Goal: Check status: Check status

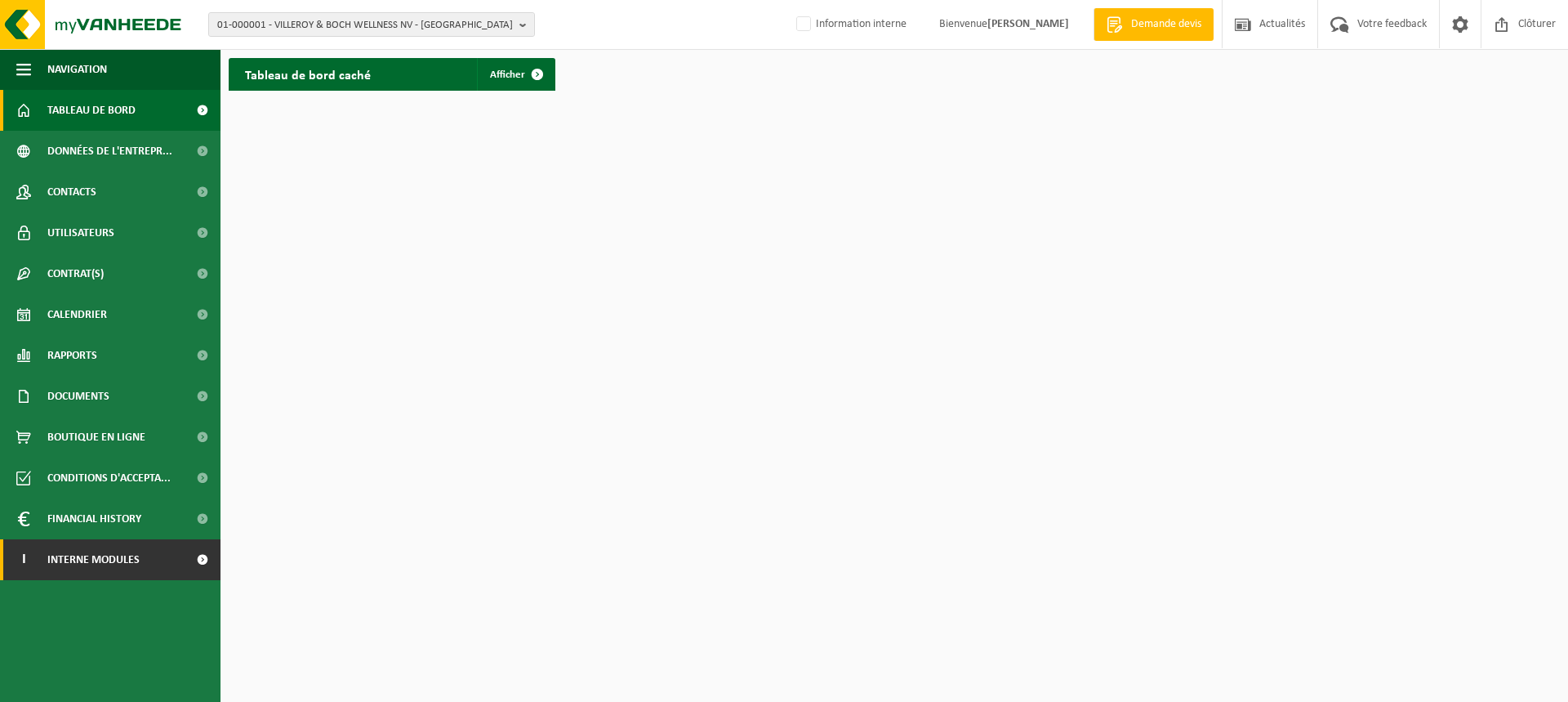
drag, startPoint x: 207, startPoint y: 554, endPoint x: 205, endPoint y: 539, distance: 15.1
click at [207, 553] on span at bounding box center [201, 560] width 37 height 41
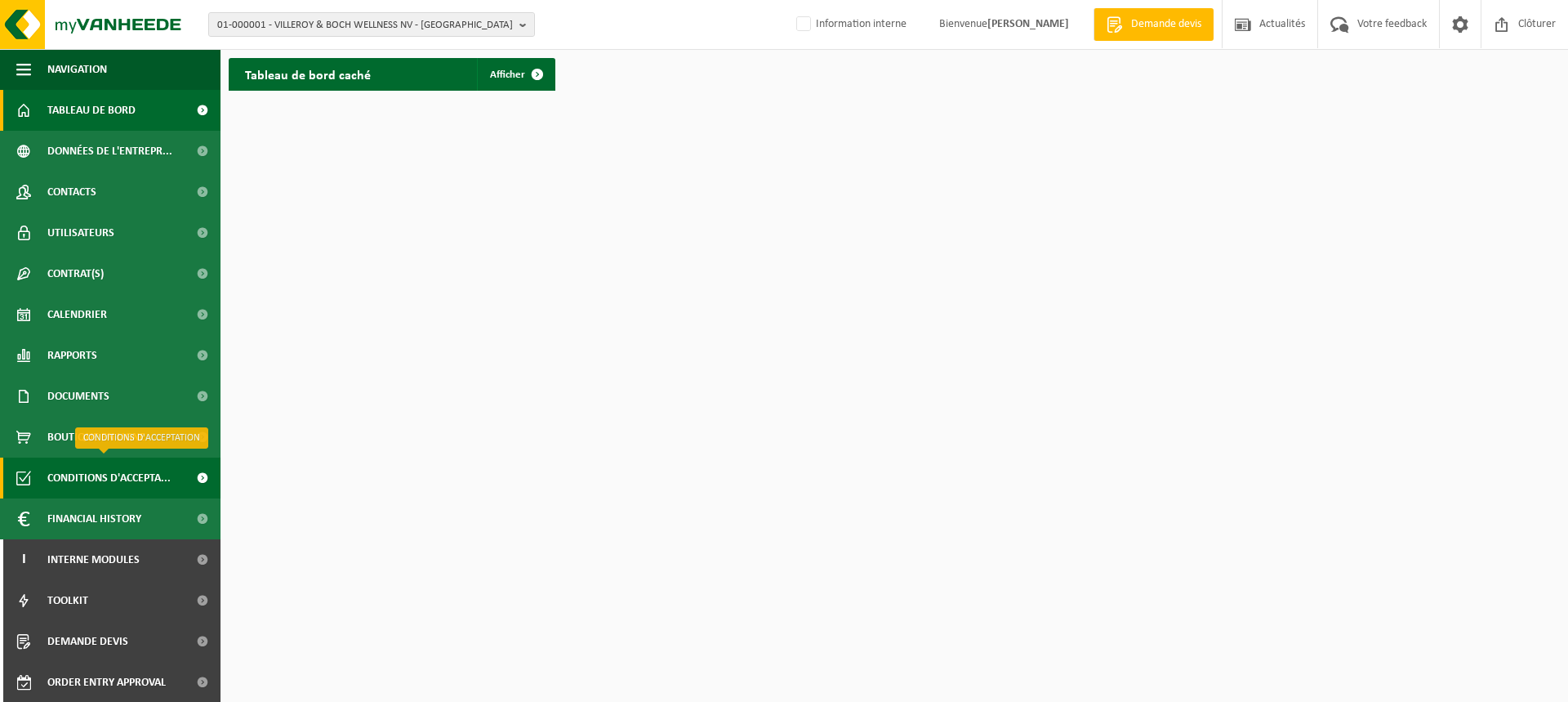
scroll to position [1, 0]
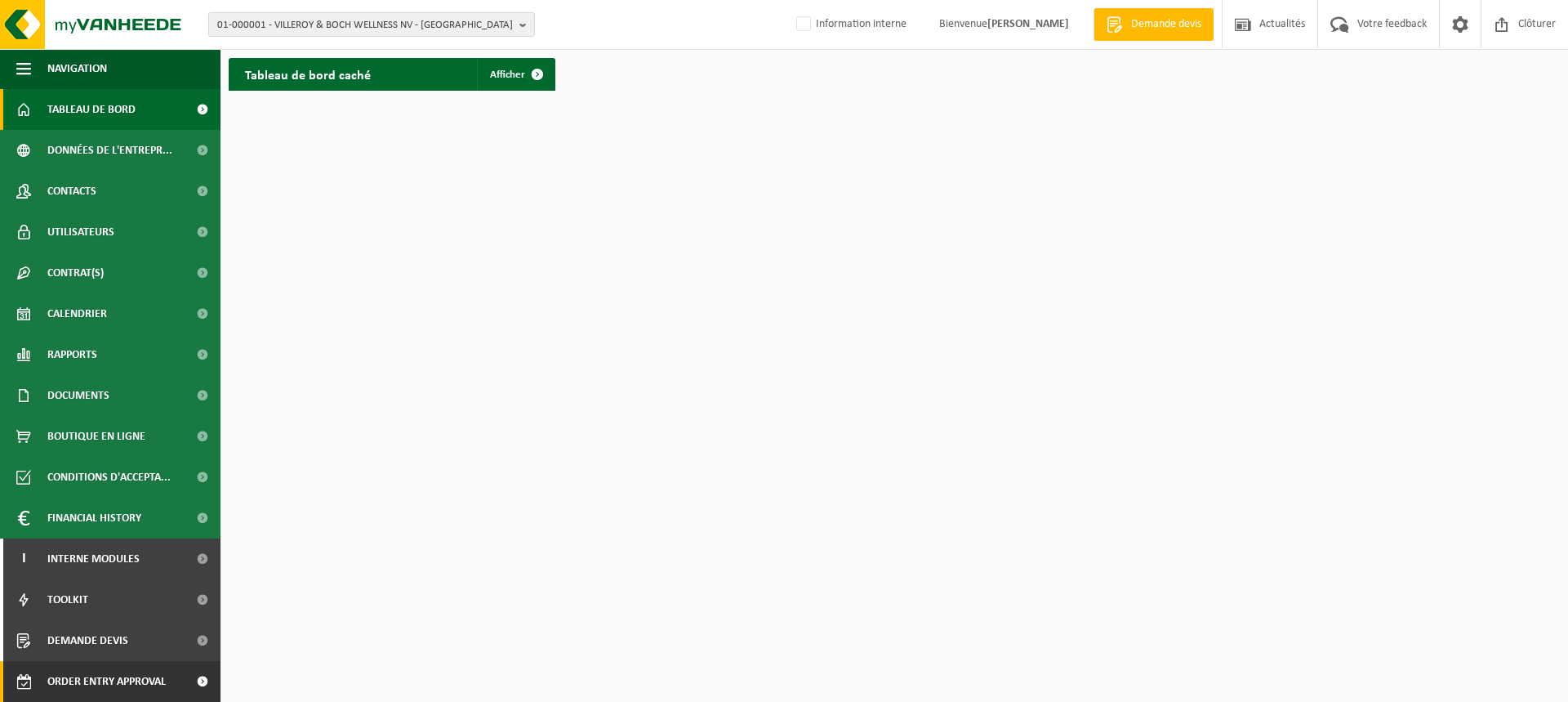
click at [193, 677] on span at bounding box center [201, 682] width 37 height 41
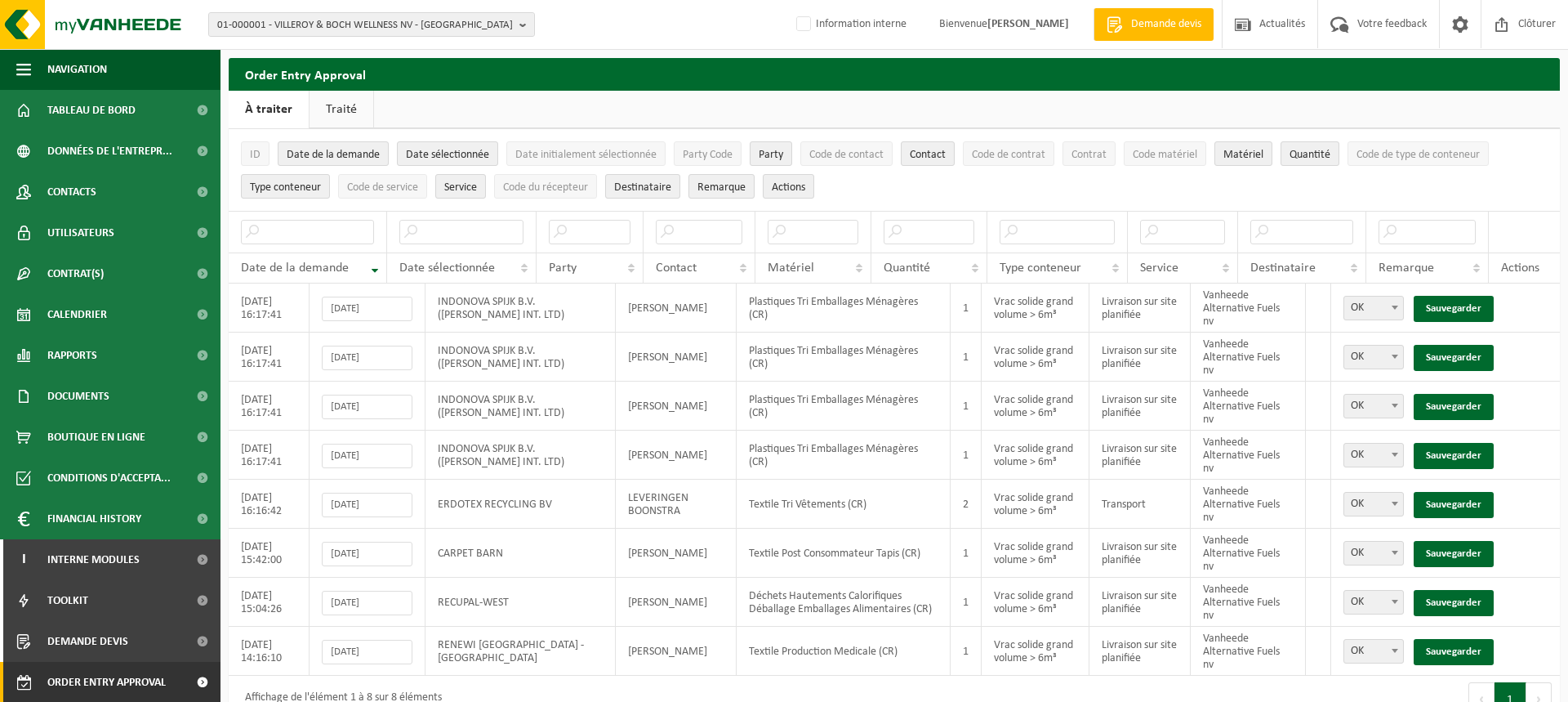
click at [1536, 682] on button "Suivant" at bounding box center [1539, 699] width 26 height 32
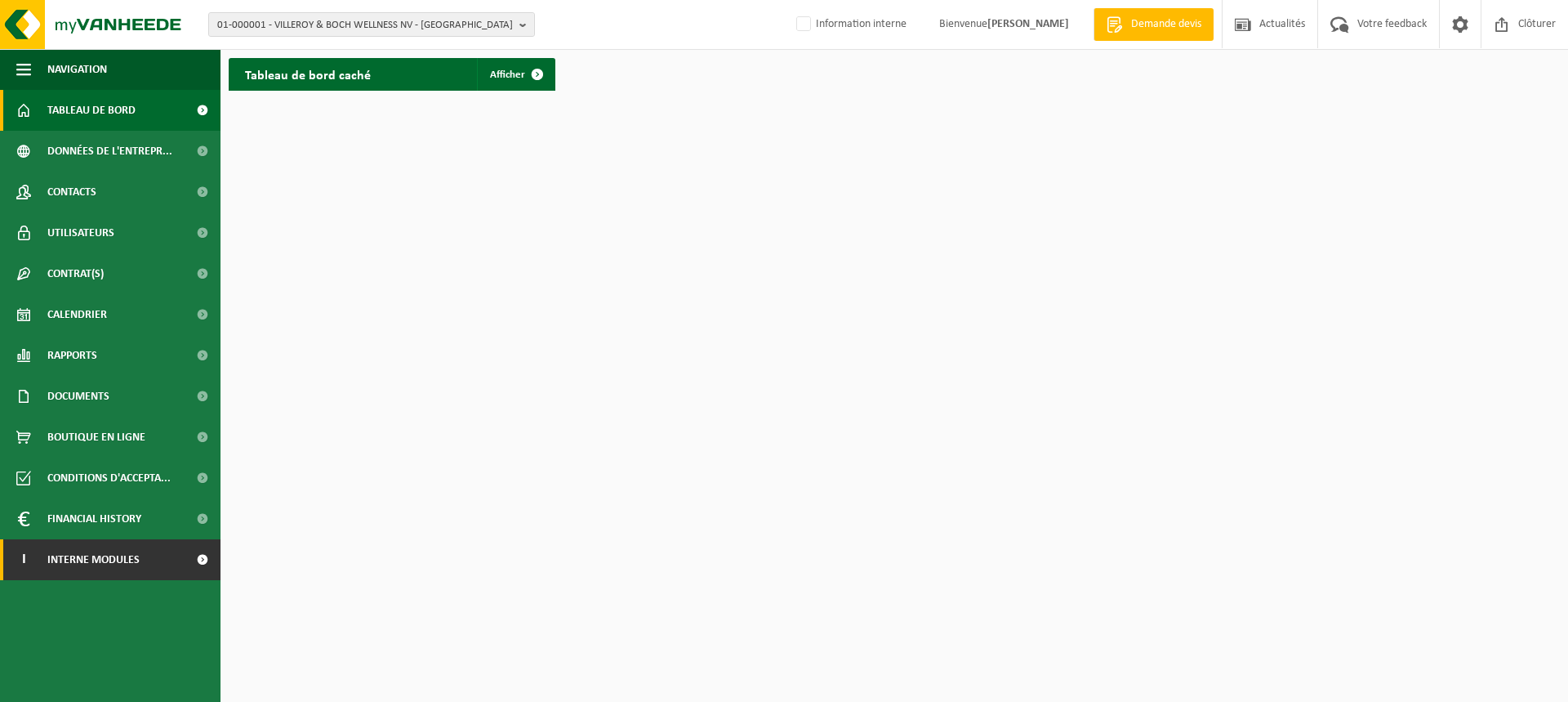
click at [206, 562] on span at bounding box center [201, 560] width 37 height 41
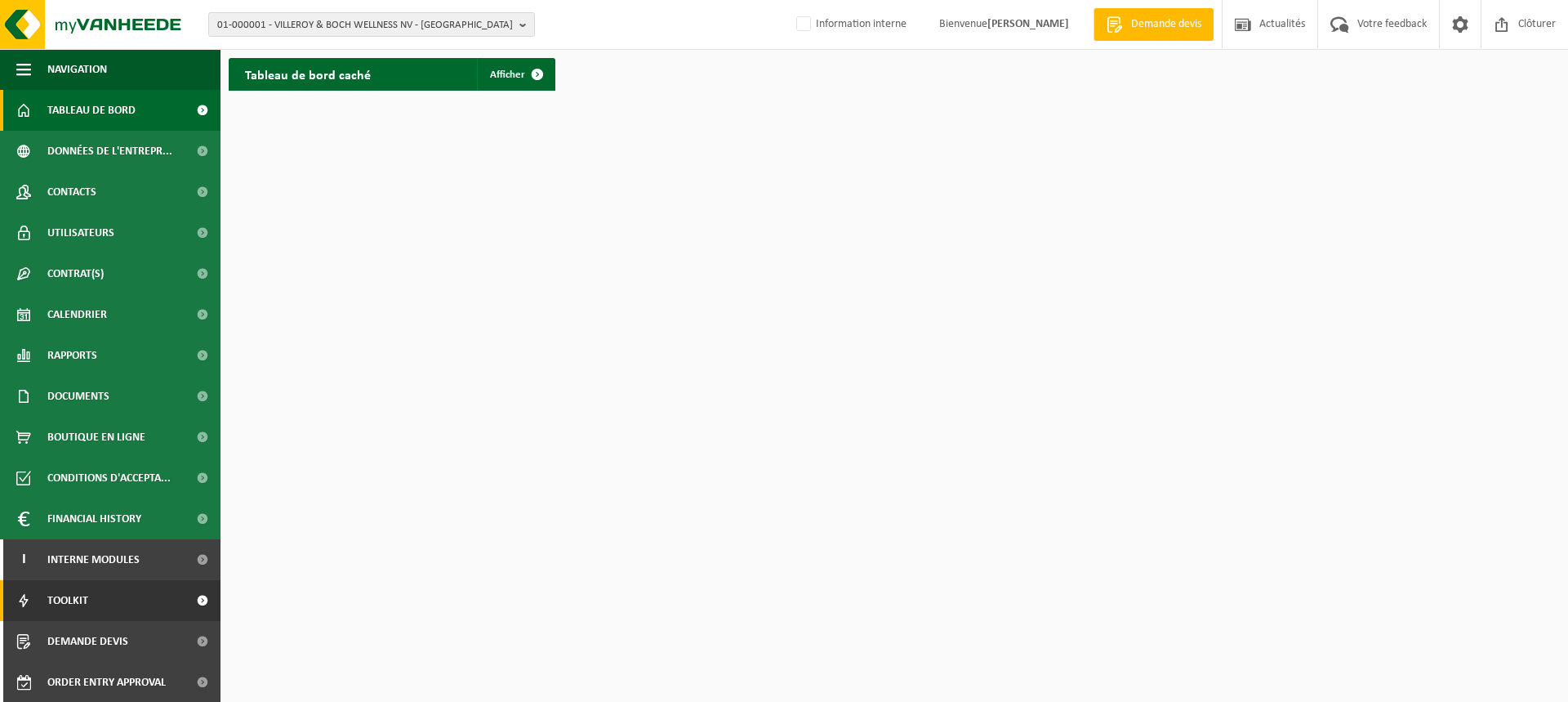
scroll to position [1, 0]
click at [185, 682] on span at bounding box center [201, 682] width 37 height 41
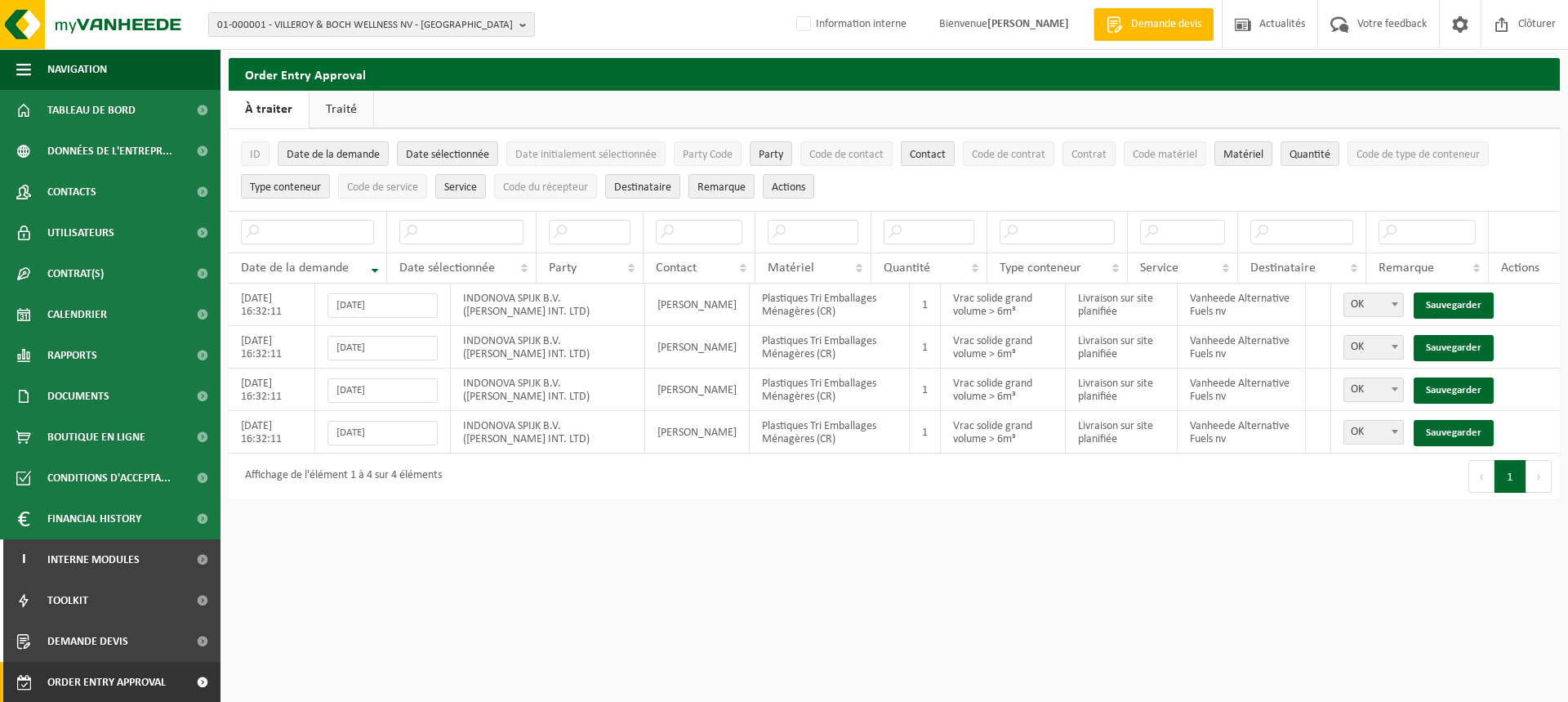
click at [1531, 475] on button "Suivant" at bounding box center [1539, 476] width 26 height 32
